Goal: Information Seeking & Learning: Find specific fact

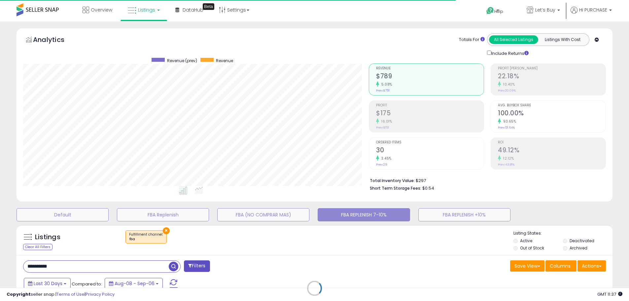
select select "**"
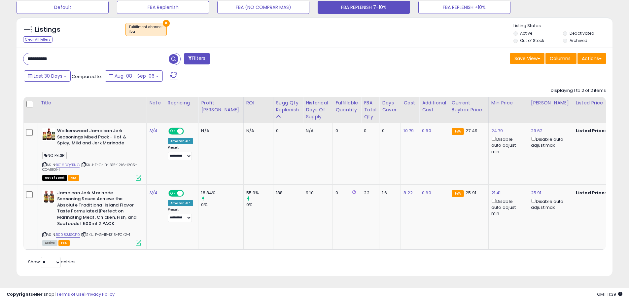
drag, startPoint x: 68, startPoint y: 53, endPoint x: -27, endPoint y: 43, distance: 95.6
paste input "text"
click at [172, 55] on span "button" at bounding box center [174, 59] width 10 height 10
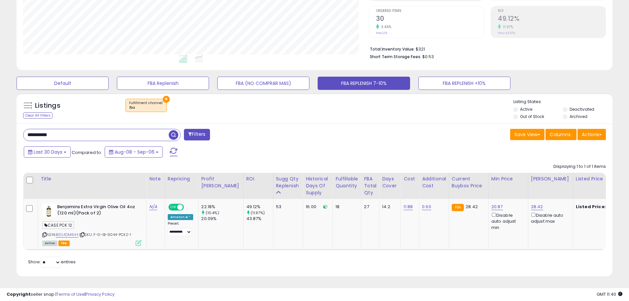
drag, startPoint x: 43, startPoint y: 121, endPoint x: 1, endPoint y: 118, distance: 41.4
click at [1, 118] on div "**********" at bounding box center [314, 95] width 629 height 411
paste input "text"
click at [173, 130] on span "button" at bounding box center [174, 135] width 10 height 10
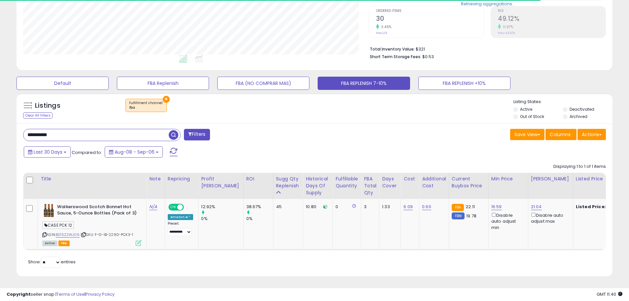
scroll to position [135, 346]
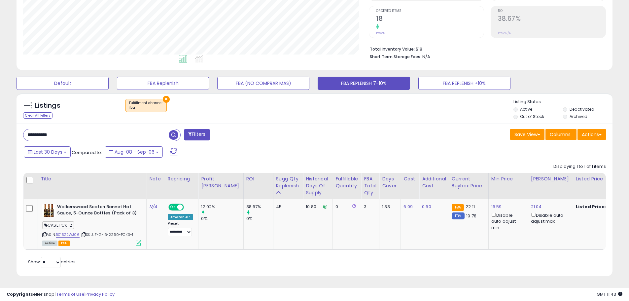
drag, startPoint x: 69, startPoint y: 125, endPoint x: -49, endPoint y: 112, distance: 118.7
click at [0, 112] on html "Unable to login Retrieving listings data.. has not yet accepted the Terms of Us…" at bounding box center [314, 18] width 629 height 301
paste input "text"
click at [177, 130] on span "button" at bounding box center [174, 135] width 10 height 10
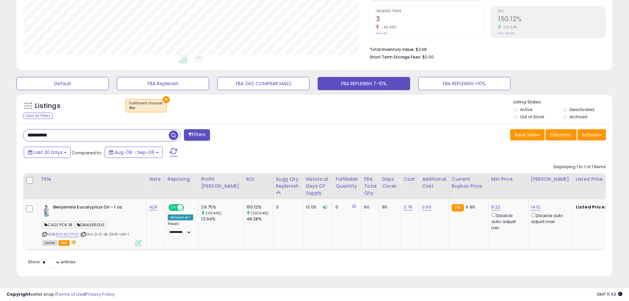
scroll to position [0, 0]
paste input "text"
drag, startPoint x: 51, startPoint y: 125, endPoint x: -47, endPoint y: 116, distance: 98.2
click at [0, 116] on html "Unable to login Retrieving listings data.. has not yet accepted the Terms of Us…" at bounding box center [314, 19] width 629 height 301
type input "**********"
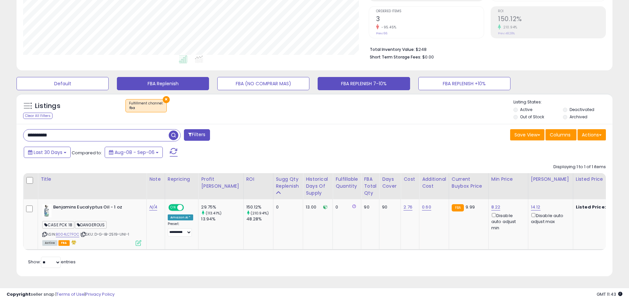
click at [175, 131] on span "button" at bounding box center [174, 136] width 10 height 10
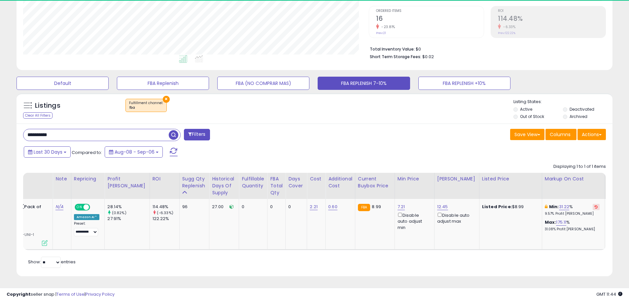
scroll to position [0, 182]
